Goal: Book appointment/travel/reservation

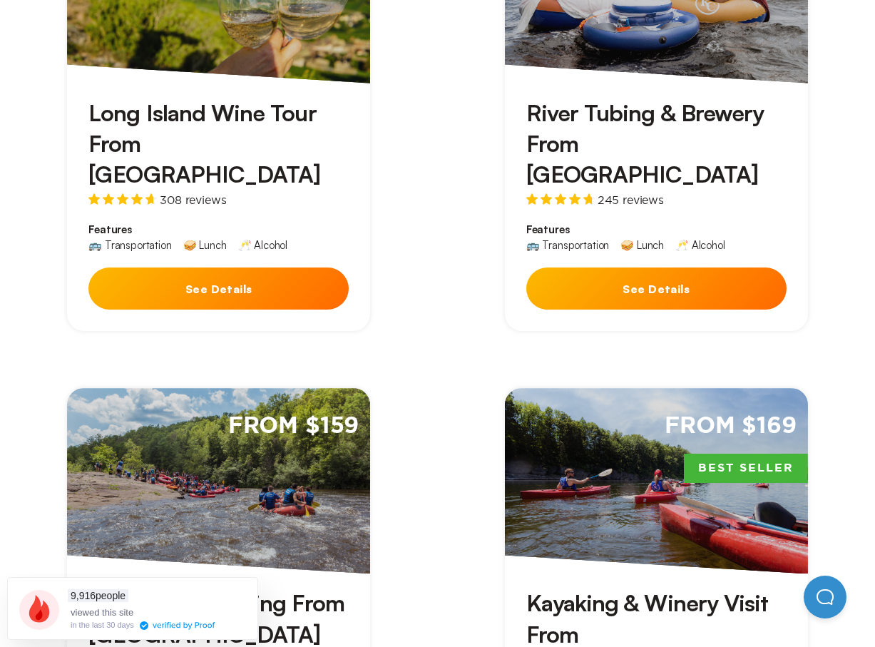
scroll to position [814, 0]
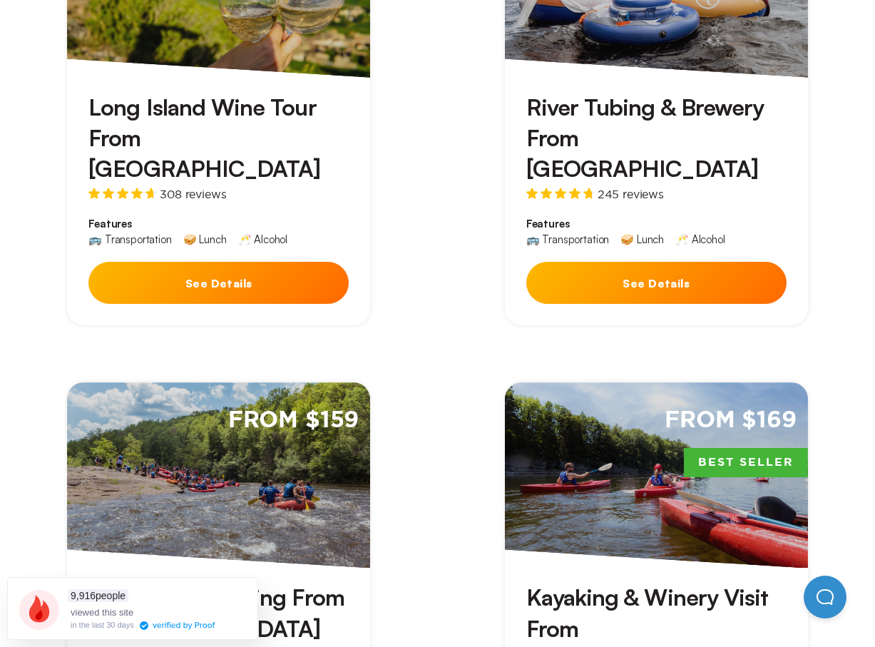
click at [612, 262] on button "See Details" at bounding box center [656, 283] width 260 height 42
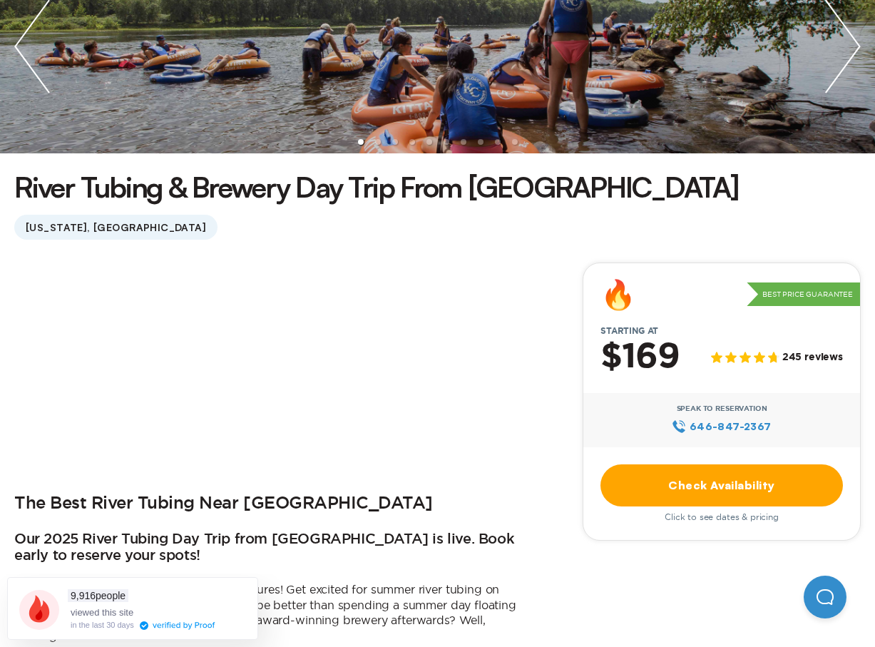
scroll to position [365, 0]
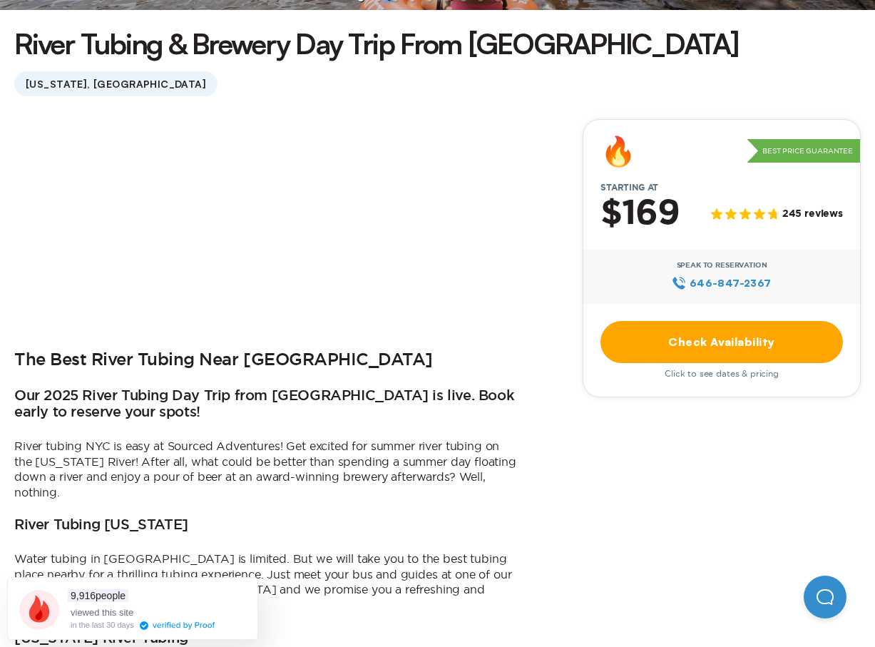
click at [644, 334] on link "Check Availability" at bounding box center [721, 342] width 242 height 42
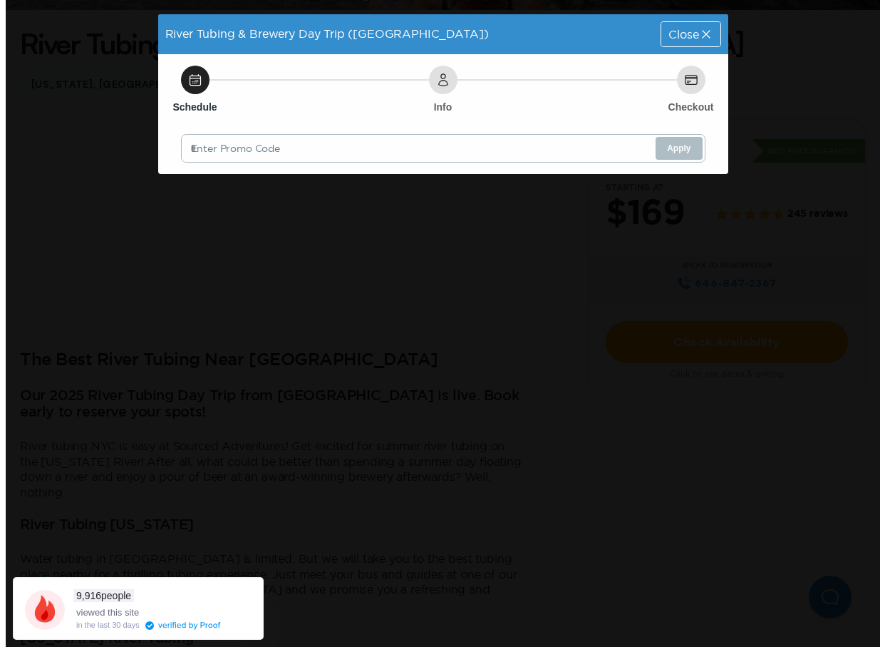
scroll to position [0, 0]
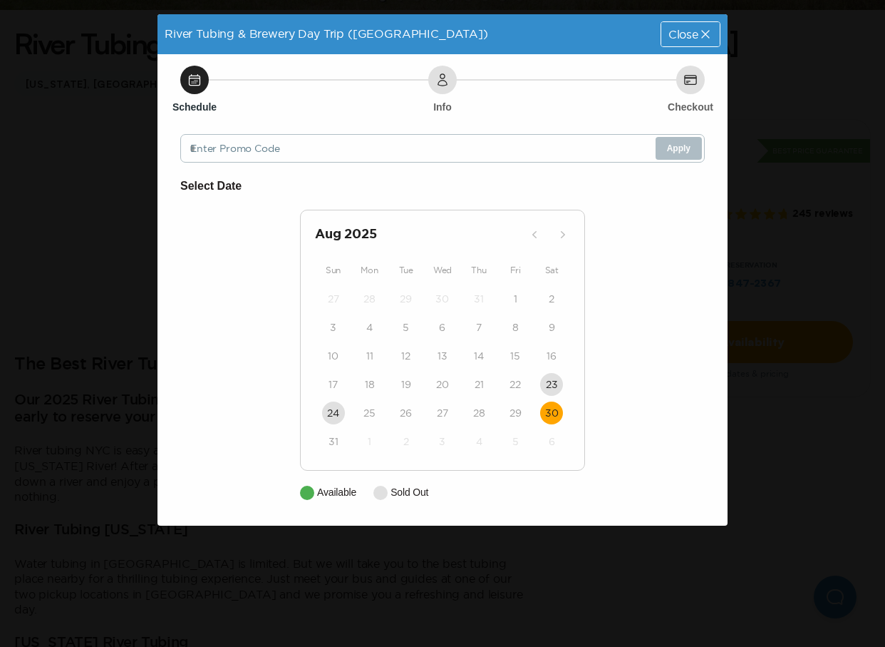
click at [553, 414] on time "30" at bounding box center [552, 413] width 14 height 14
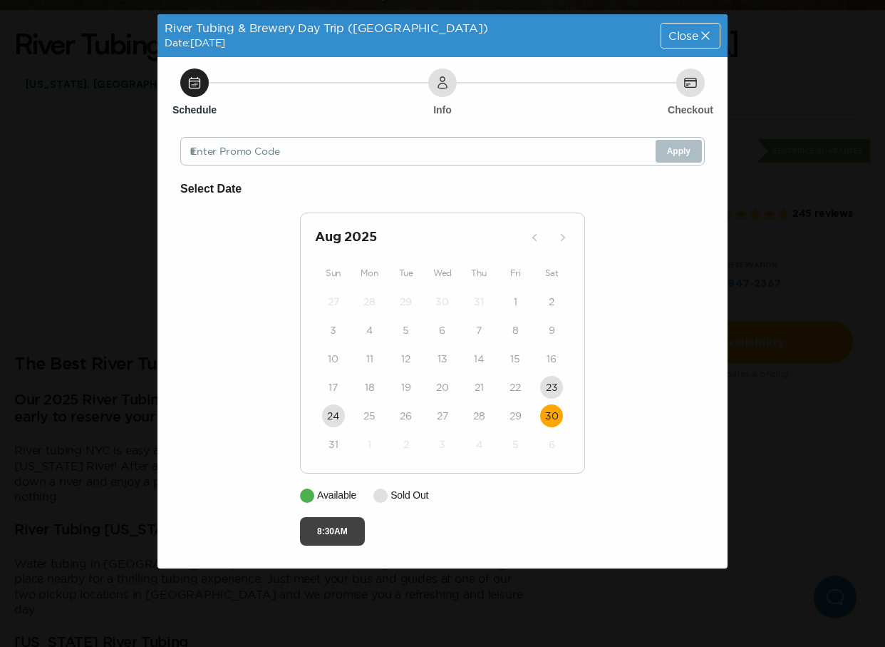
click at [334, 535] on button "8:30AM" at bounding box center [332, 531] width 65 height 29
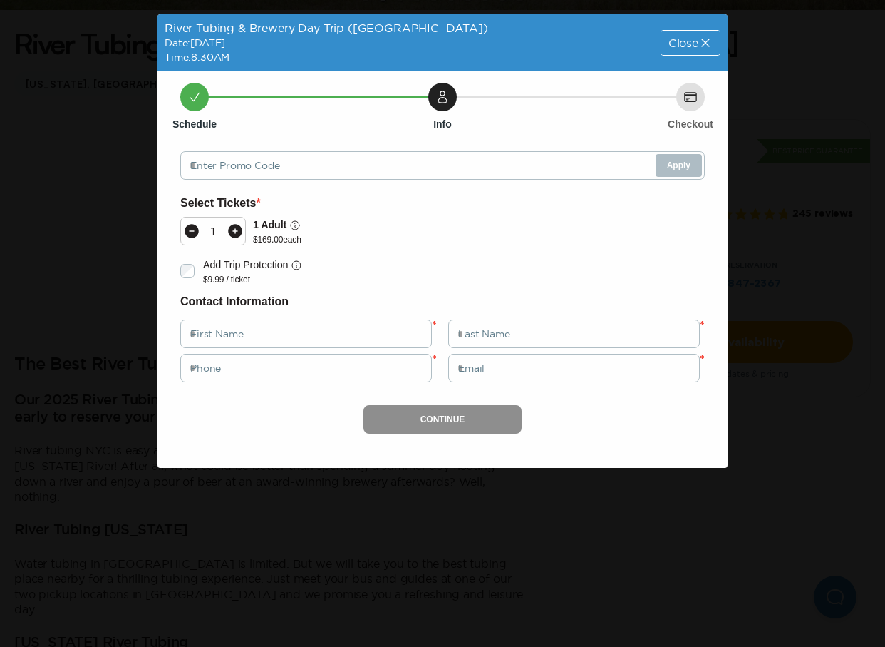
click at [235, 232] on icon at bounding box center [235, 231] width 14 height 14
click at [681, 46] on div "Close" at bounding box center [691, 43] width 58 height 24
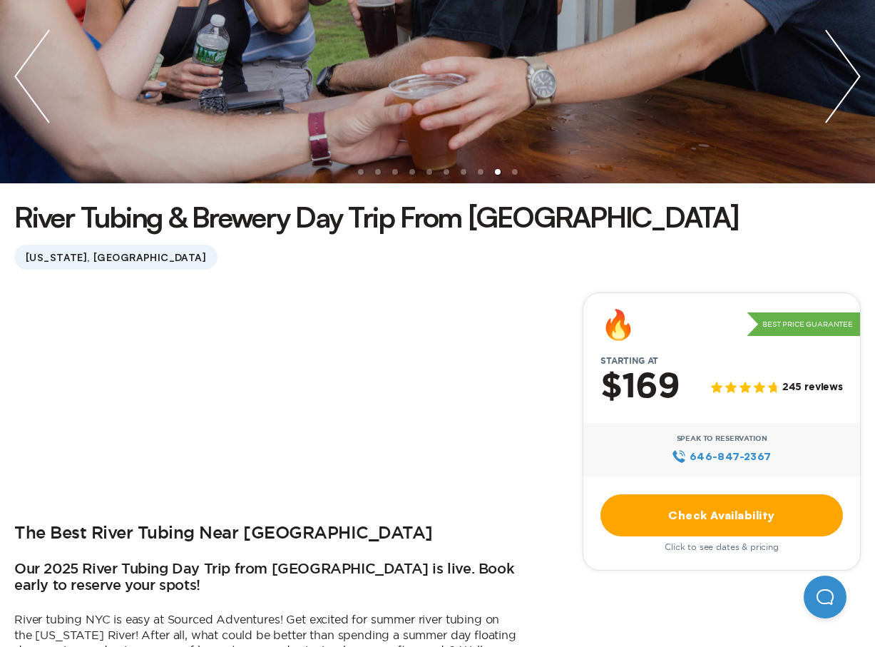
scroll to position [190, 0]
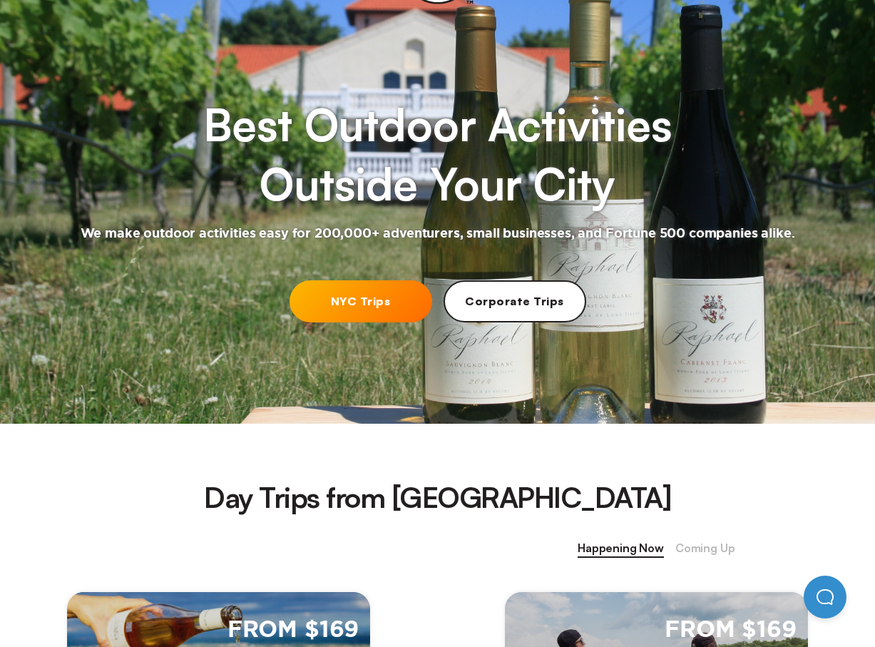
scroll to position [111, 0]
